Goal: Information Seeking & Learning: Understand process/instructions

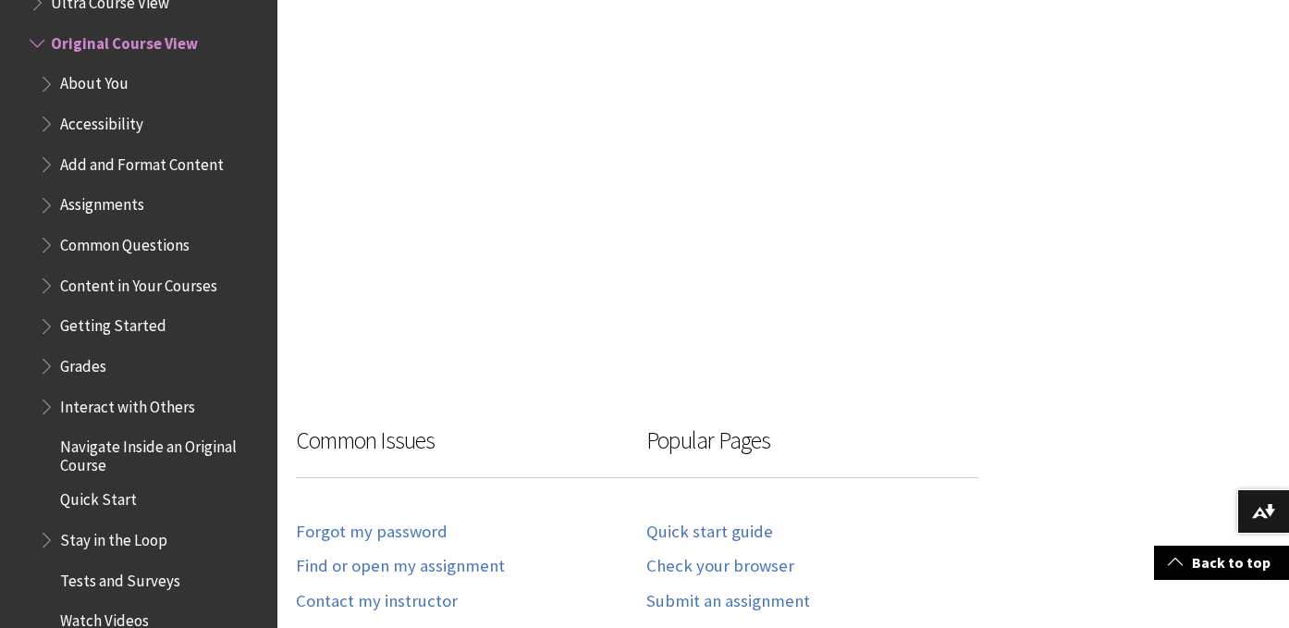
scroll to position [1229, 0]
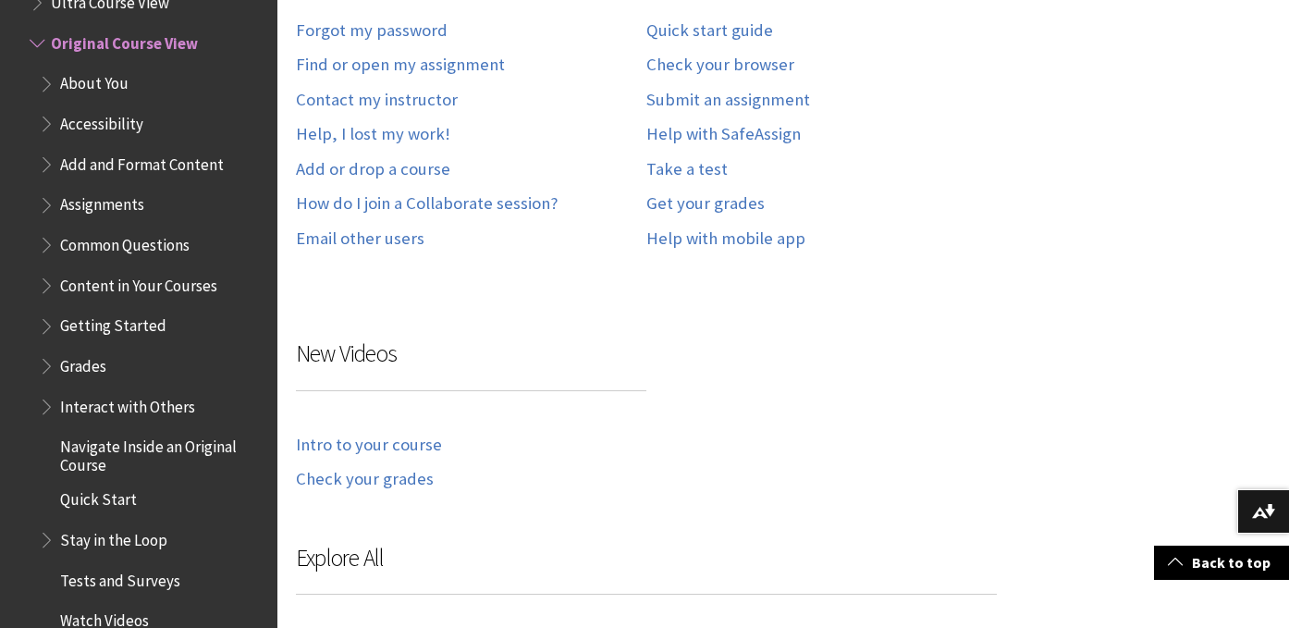
click at [97, 206] on span "Assignments" at bounding box center [102, 202] width 84 height 25
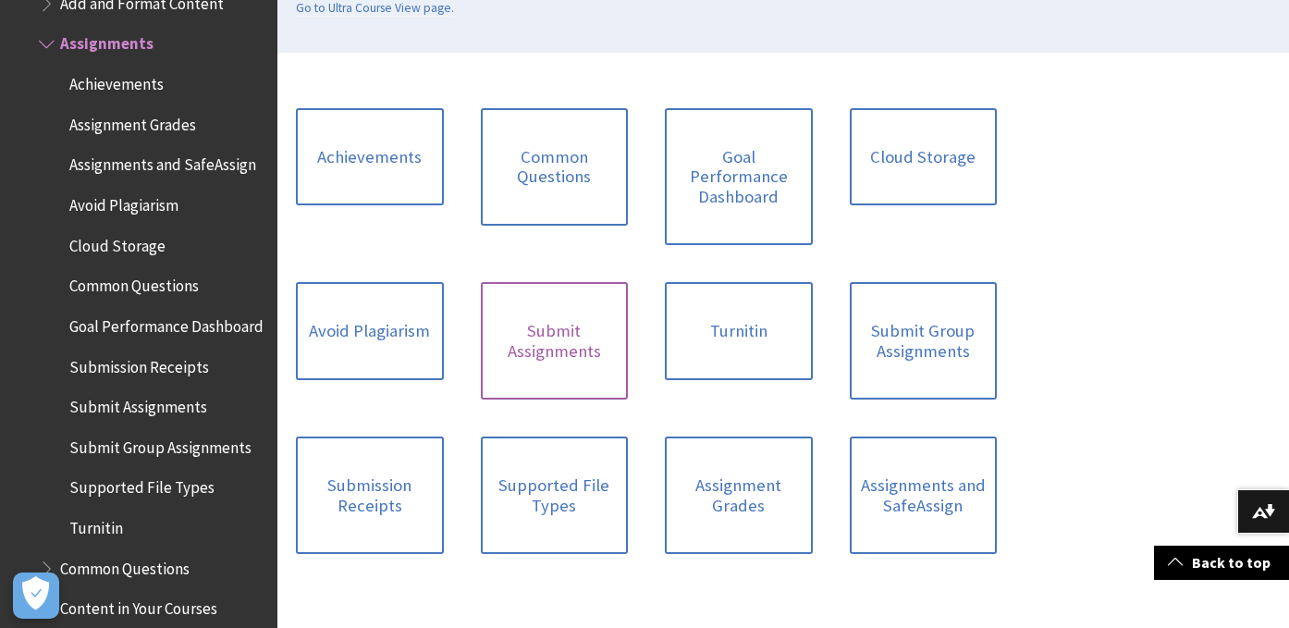
scroll to position [577, 0]
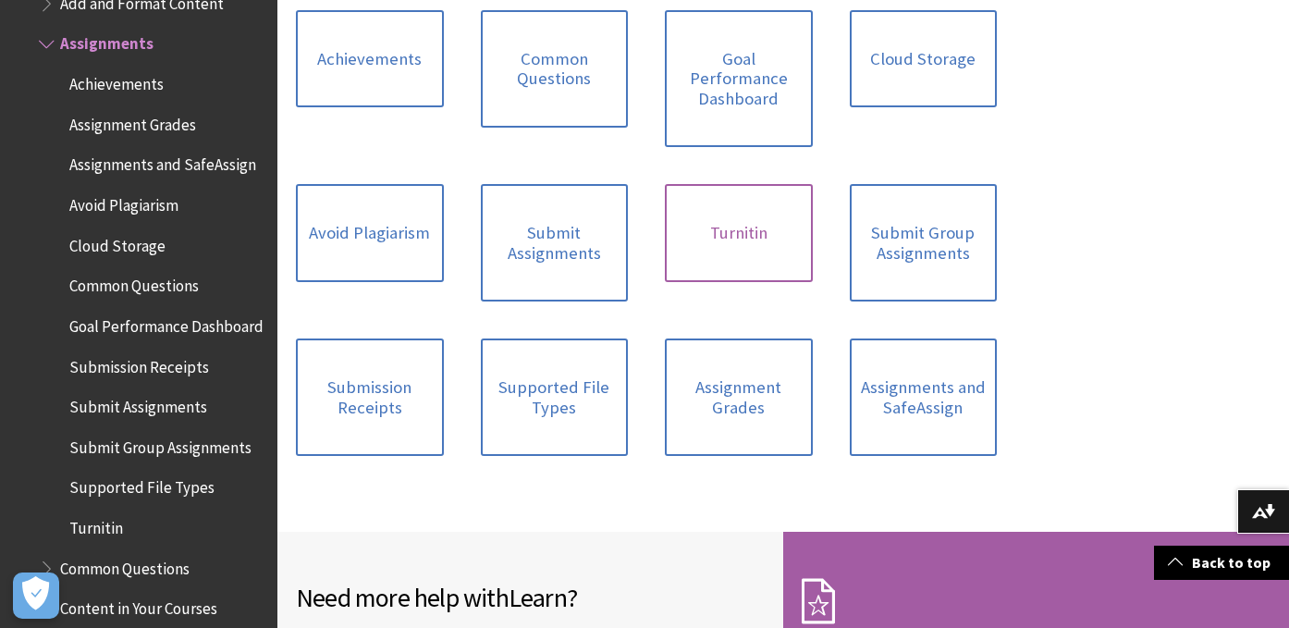
click at [781, 277] on link "Turnitin" at bounding box center [739, 233] width 148 height 98
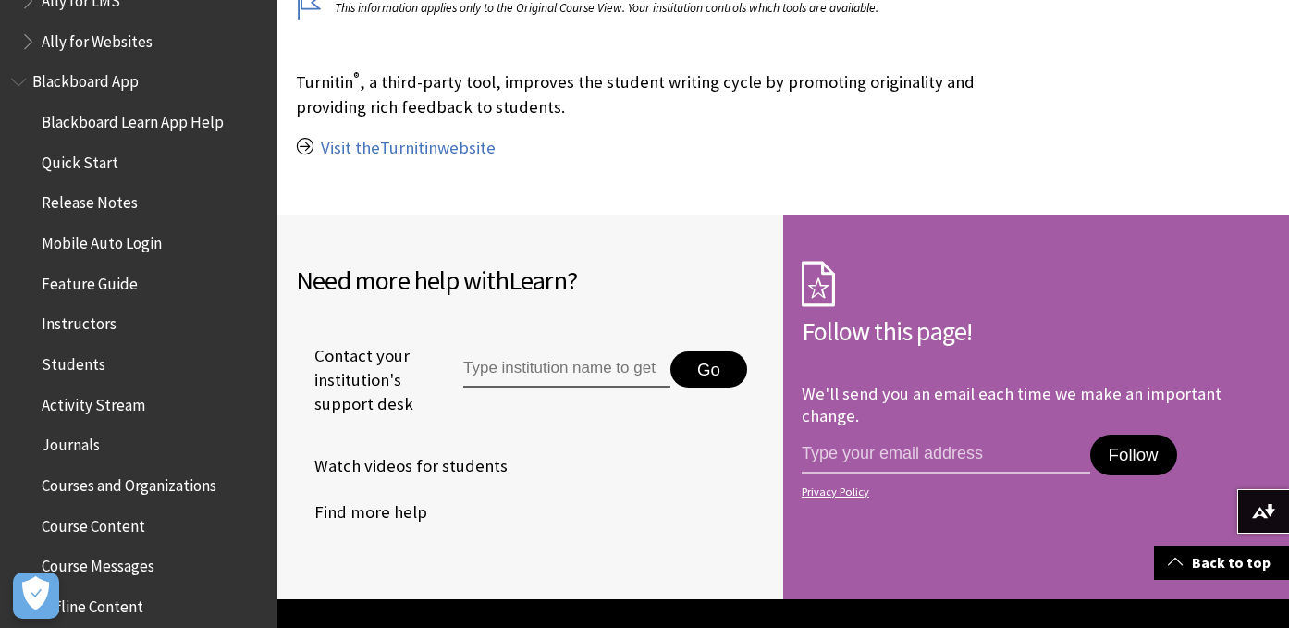
scroll to position [125, 0]
